Goal: Task Accomplishment & Management: Manage account settings

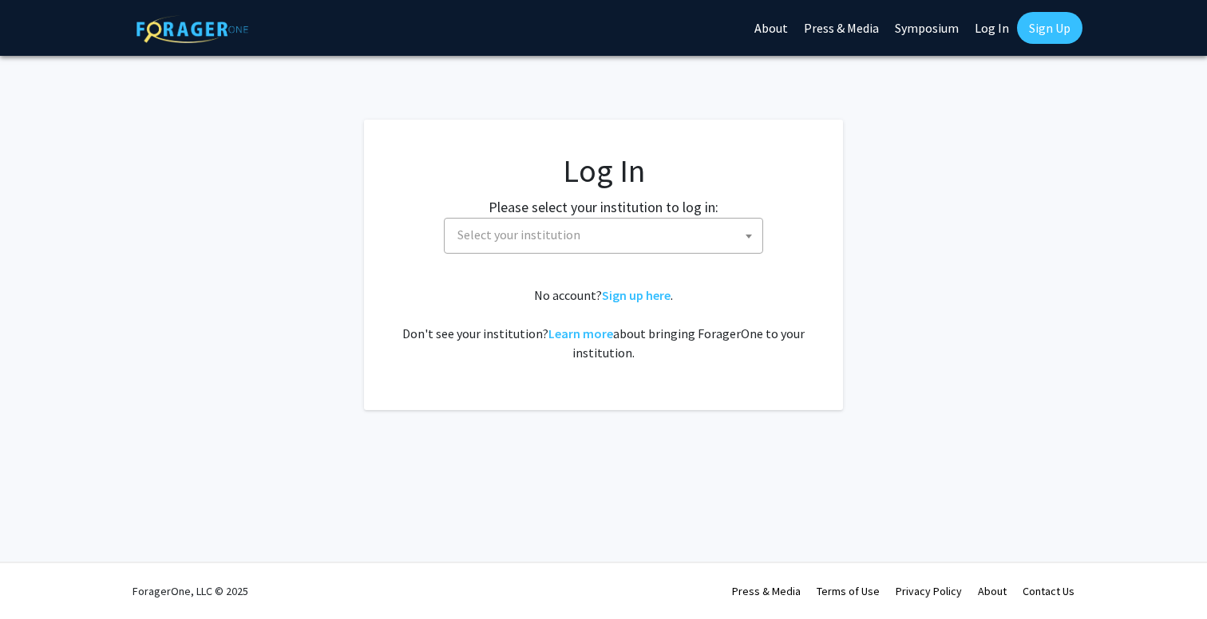
select select
click at [552, 239] on span "Select your institution" at bounding box center [518, 235] width 123 height 16
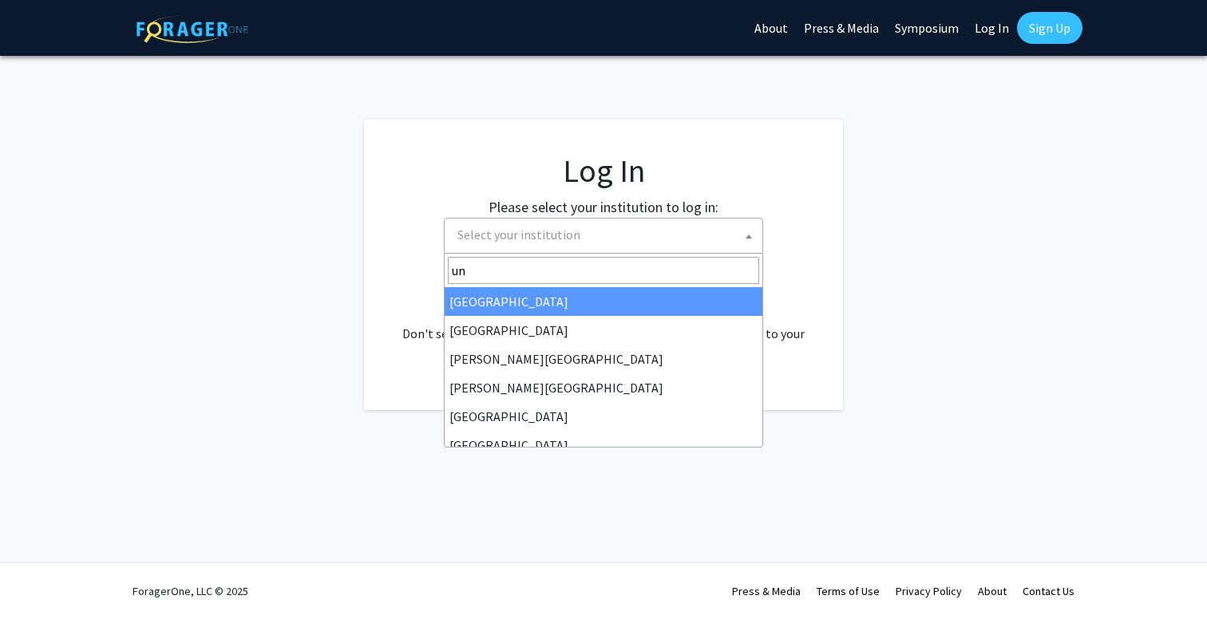
type input "u"
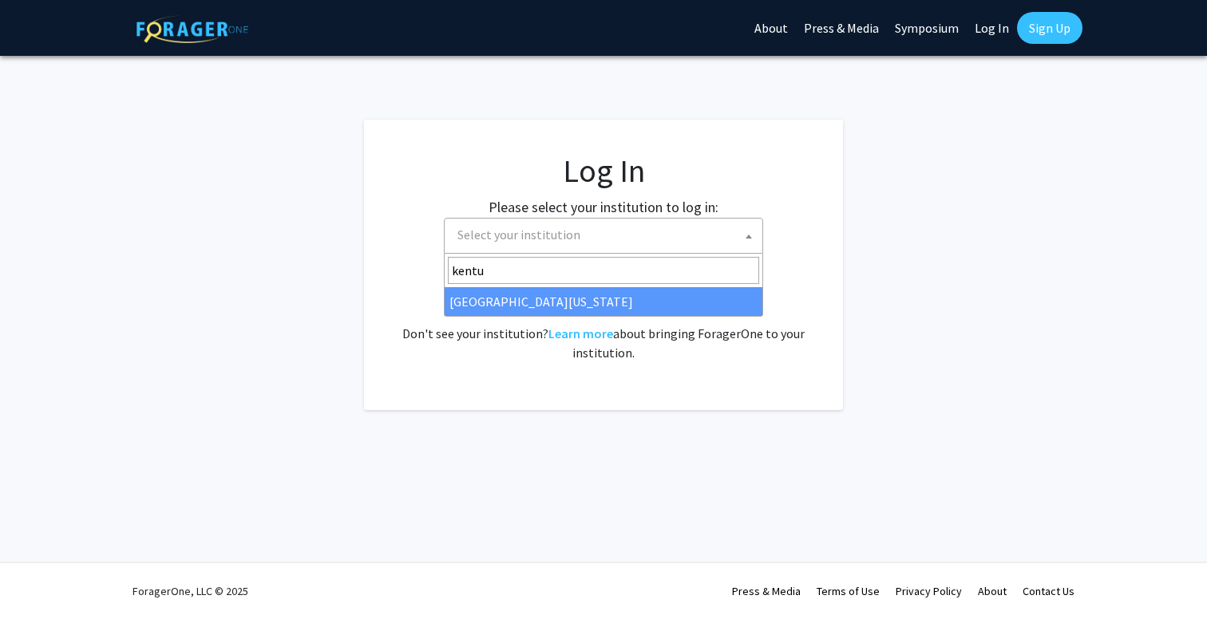
type input "kentu"
select select "13"
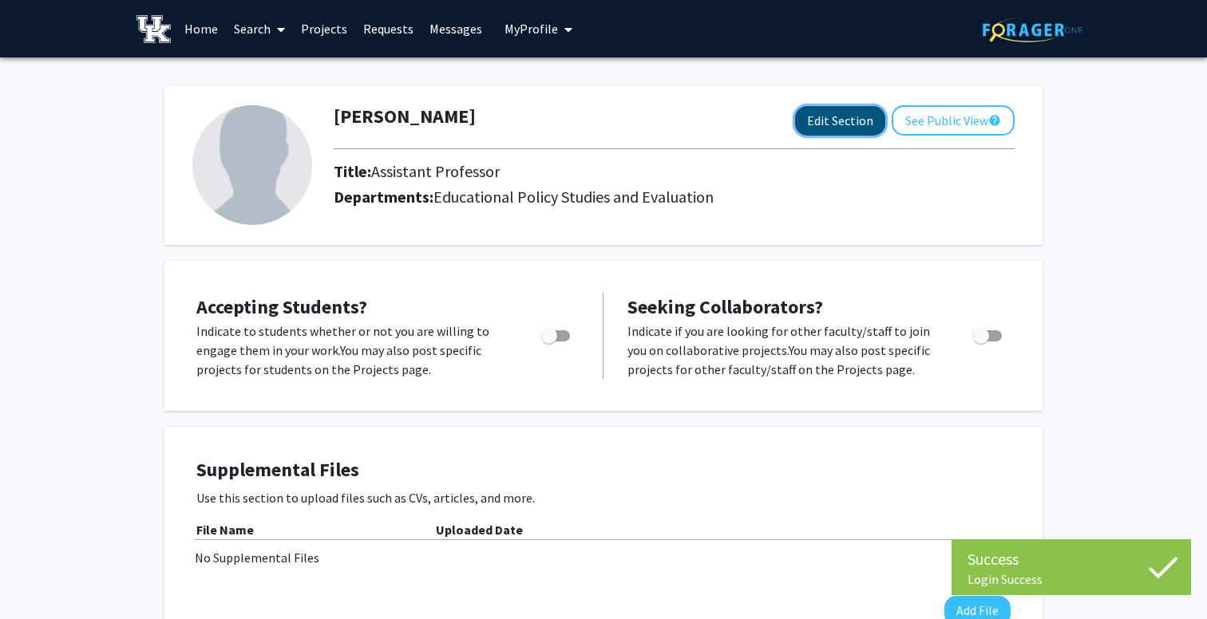
click at [835, 123] on button "Edit Section" at bounding box center [840, 121] width 90 height 30
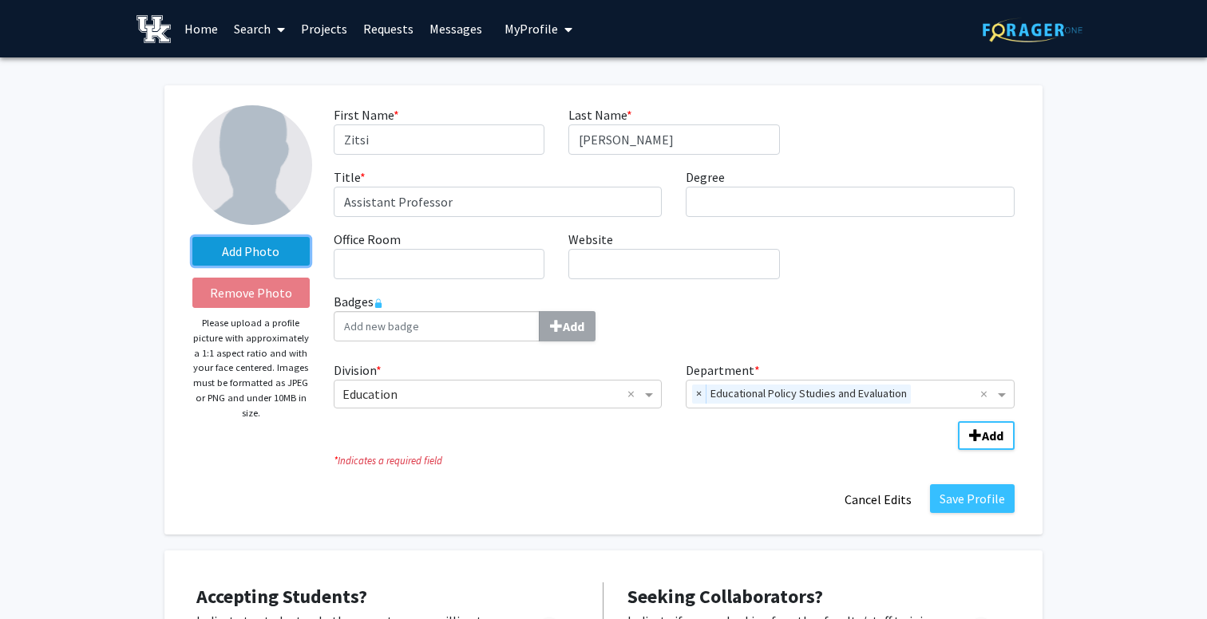
click at [271, 255] on label "Add Photo" at bounding box center [250, 251] width 117 height 29
click at [0, 0] on input "Add Photo" at bounding box center [0, 0] width 0 height 0
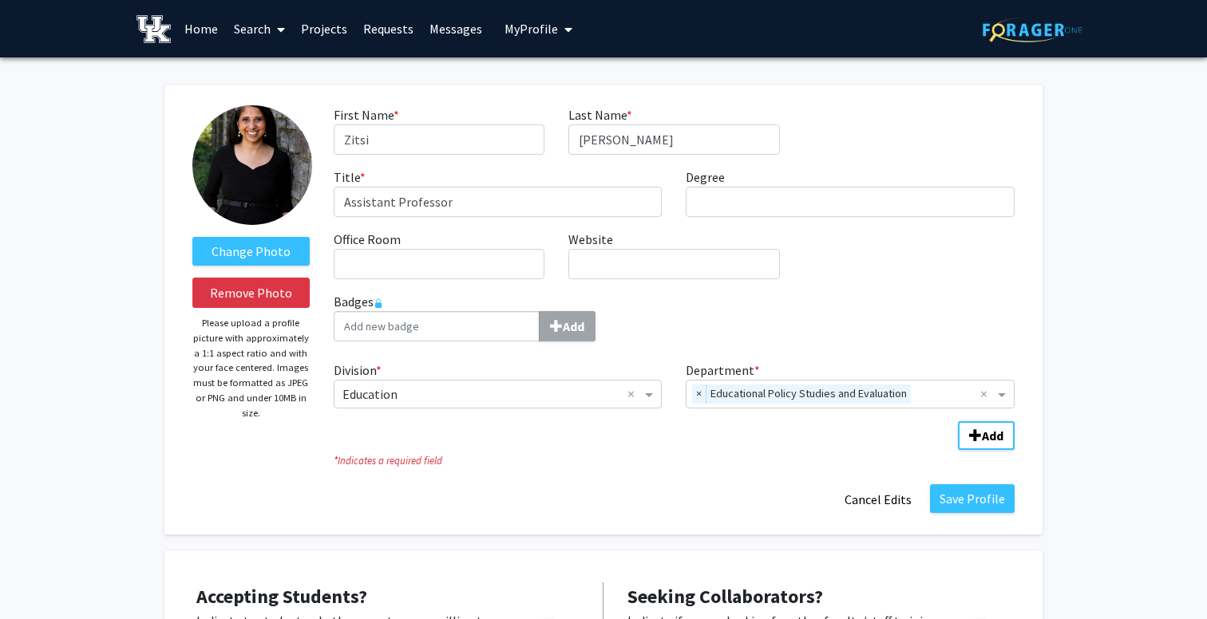
drag, startPoint x: 251, startPoint y: 154, endPoint x: 257, endPoint y: 175, distance: 21.7
click at [251, 155] on img at bounding box center [252, 165] width 120 height 120
click at [261, 250] on label "Change Photo" at bounding box center [250, 251] width 117 height 29
click at [0, 0] on input "Change Photo" at bounding box center [0, 0] width 0 height 0
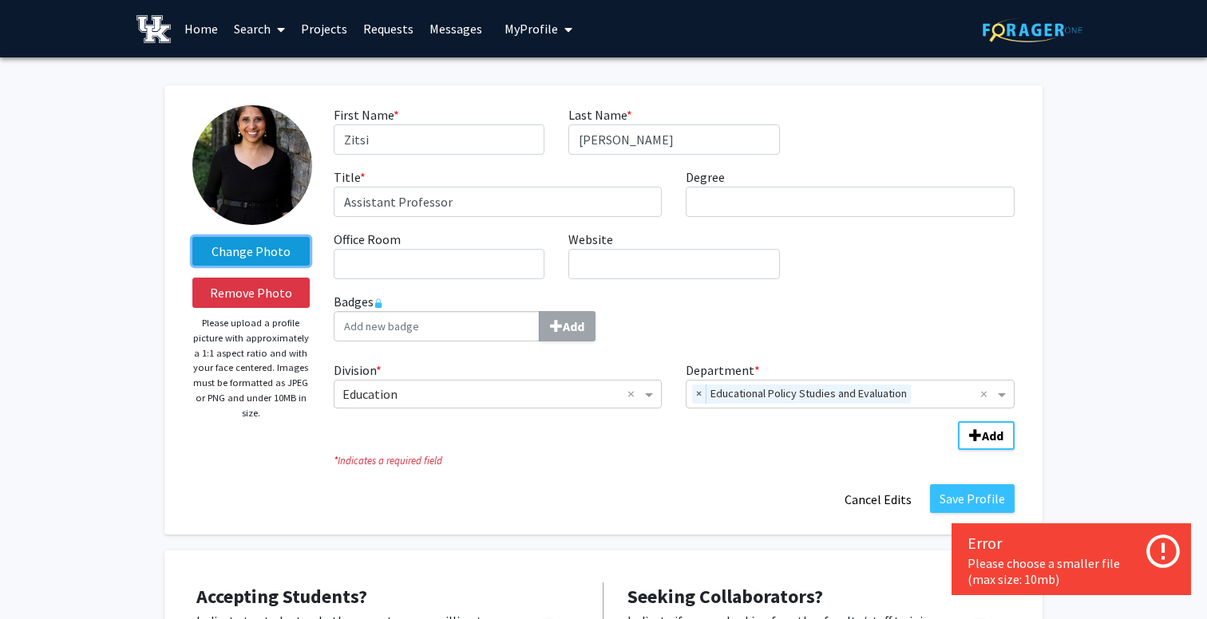
click at [271, 243] on label "Change Photo" at bounding box center [250, 251] width 117 height 29
click at [0, 0] on input "Change Photo" at bounding box center [0, 0] width 0 height 0
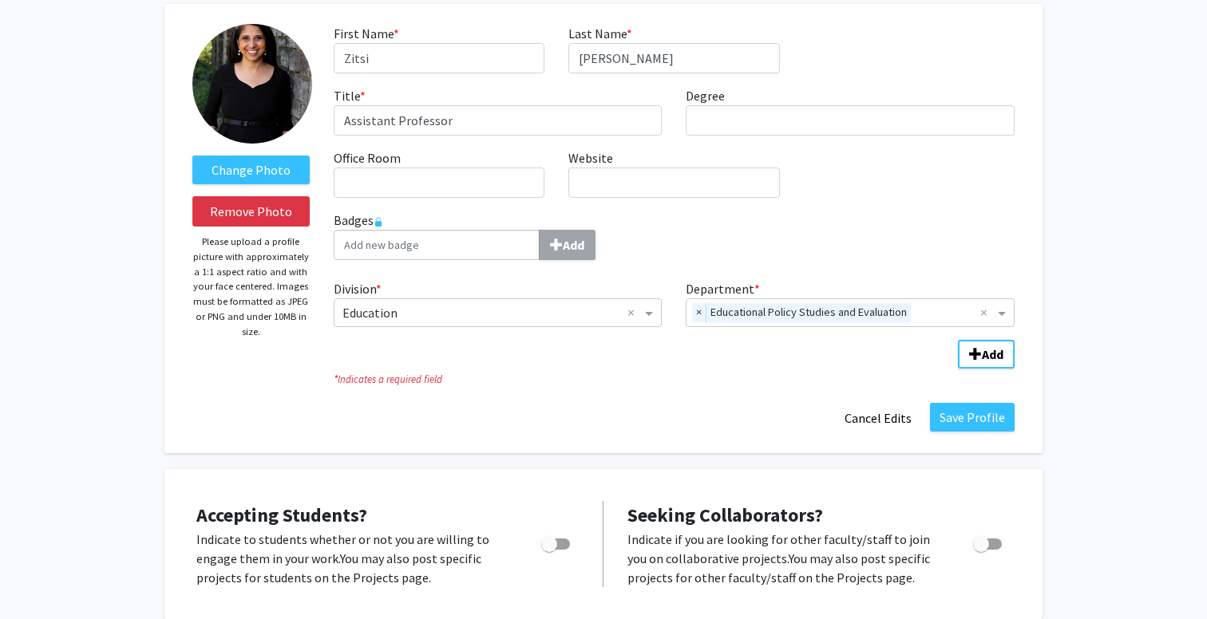
scroll to position [83, 0]
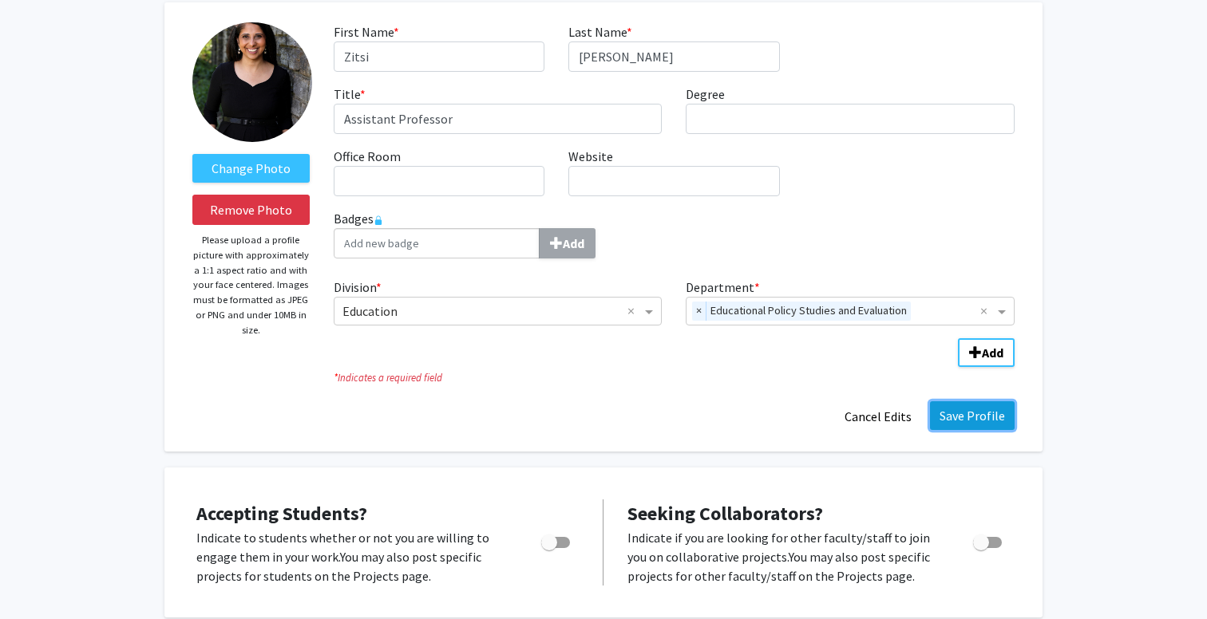
click at [980, 410] on button "Save Profile" at bounding box center [972, 415] width 85 height 29
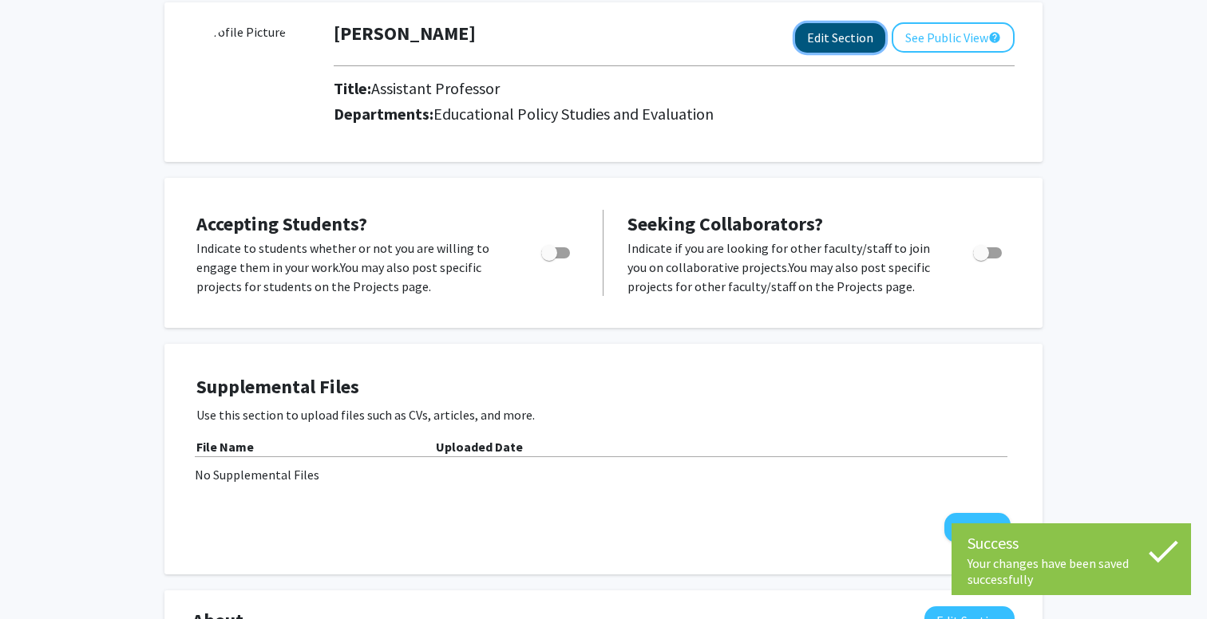
click at [836, 30] on button "Edit Section" at bounding box center [840, 38] width 90 height 30
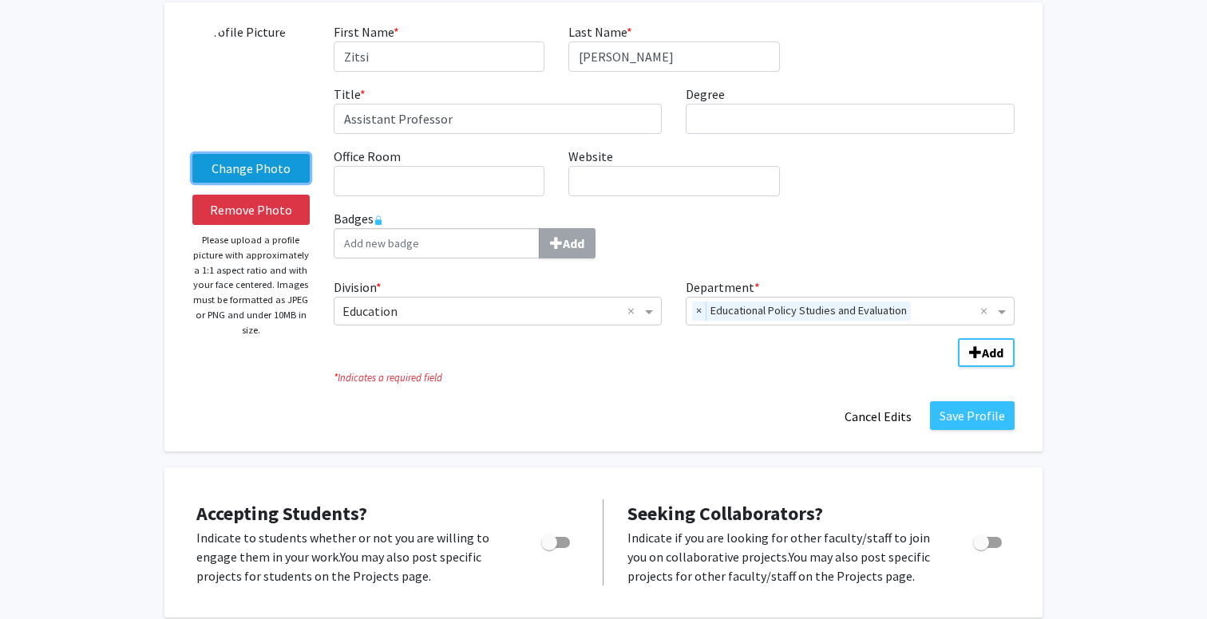
click at [272, 168] on label "Change Photo" at bounding box center [250, 168] width 117 height 29
click at [0, 0] on input "Change Photo" at bounding box center [0, 0] width 0 height 0
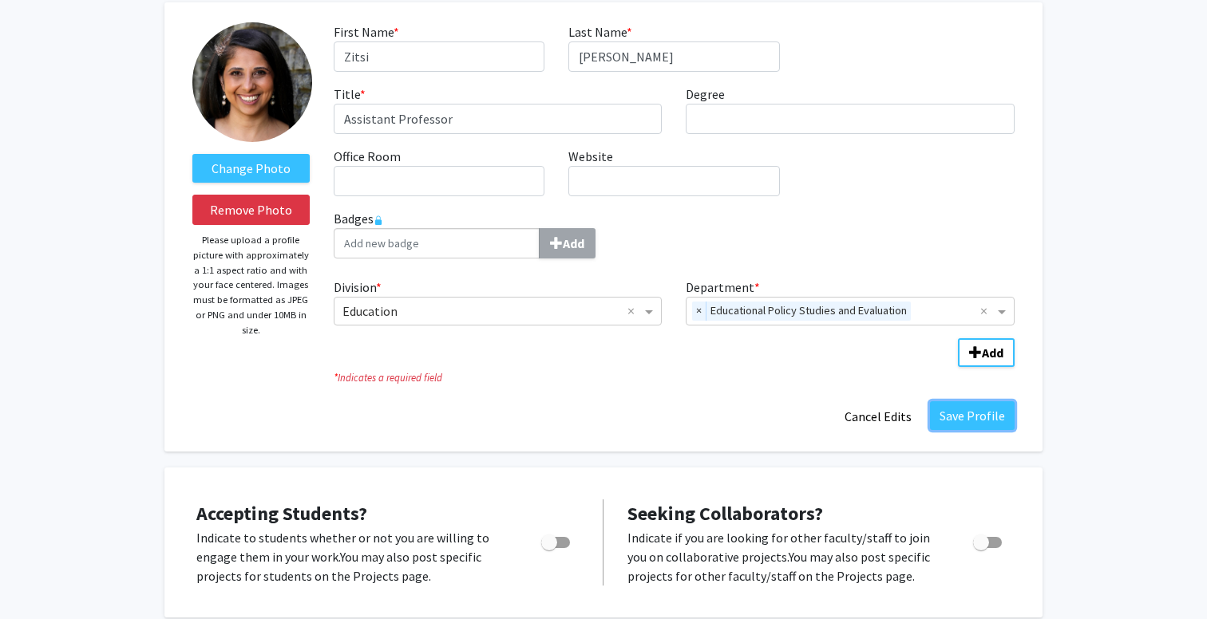
click at [955, 413] on button "Save Profile" at bounding box center [972, 415] width 85 height 29
